Goal: Transaction & Acquisition: Purchase product/service

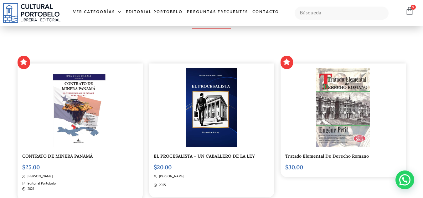
scroll to position [125, 0]
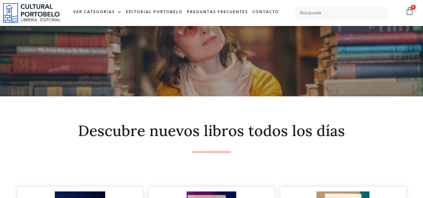
scroll to position [125, 0]
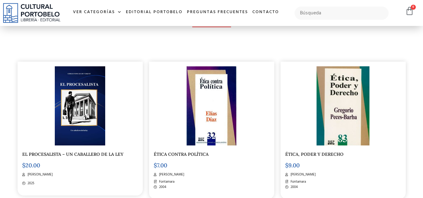
click at [81, 105] on img at bounding box center [80, 105] width 50 height 79
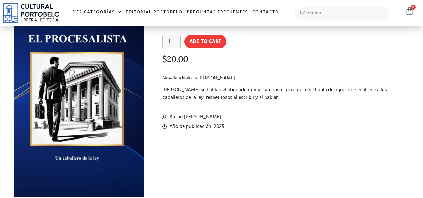
scroll to position [62, 0]
